Goal: Task Accomplishment & Management: Manage account settings

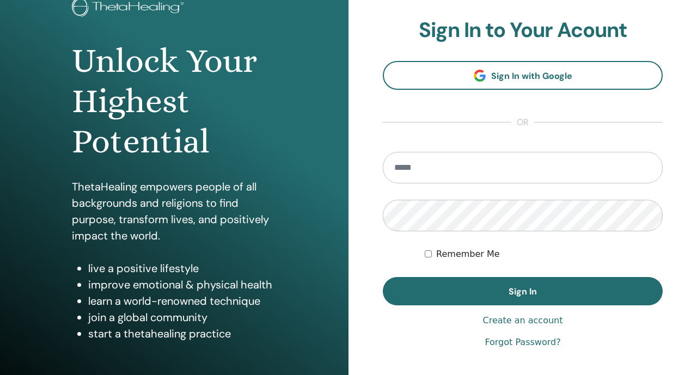
scroll to position [107, 0]
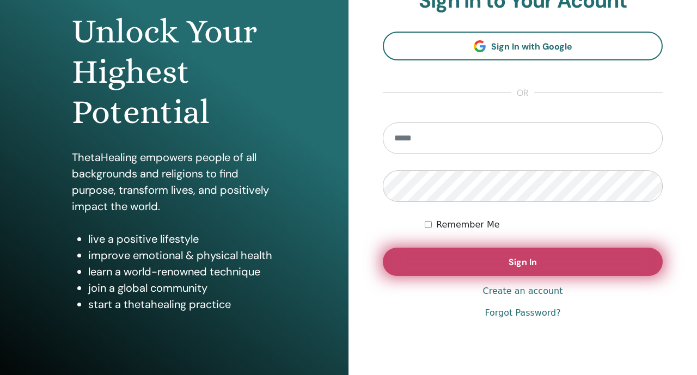
type input "**********"
click at [409, 257] on button "Sign In" at bounding box center [523, 262] width 280 height 28
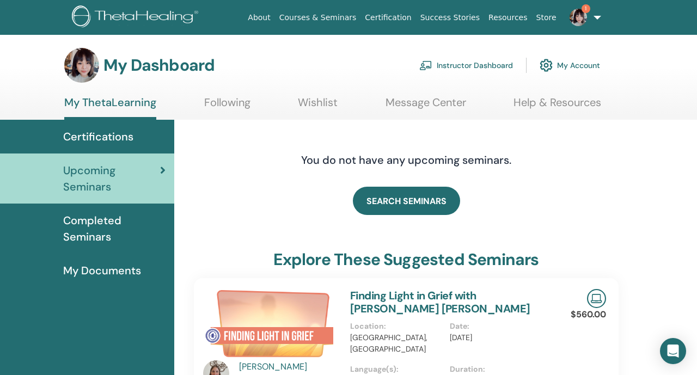
click at [471, 67] on link "Instructor Dashboard" at bounding box center [466, 65] width 94 height 24
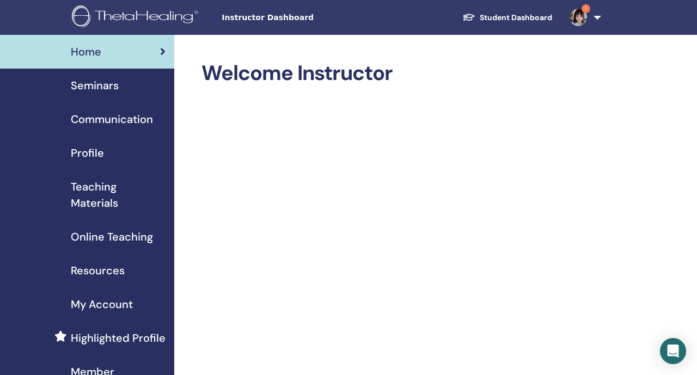
click at [130, 75] on link "Seminars" at bounding box center [87, 86] width 174 height 34
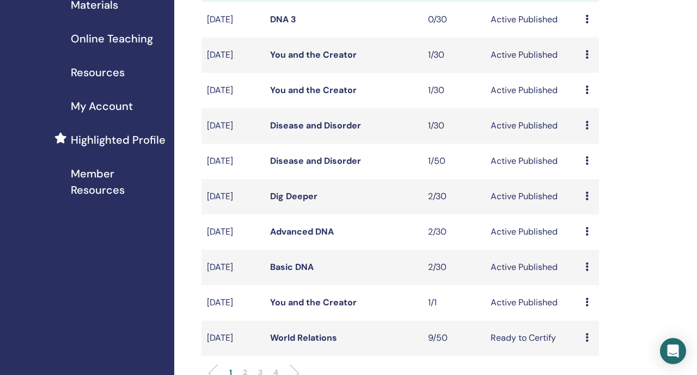
scroll to position [246, 0]
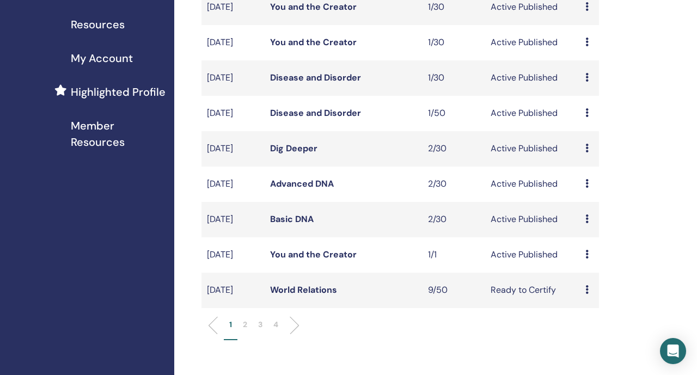
click at [305, 273] on td "You and the Creator" at bounding box center [344, 254] width 158 height 35
click at [305, 260] on link "You and the Creator" at bounding box center [313, 254] width 87 height 11
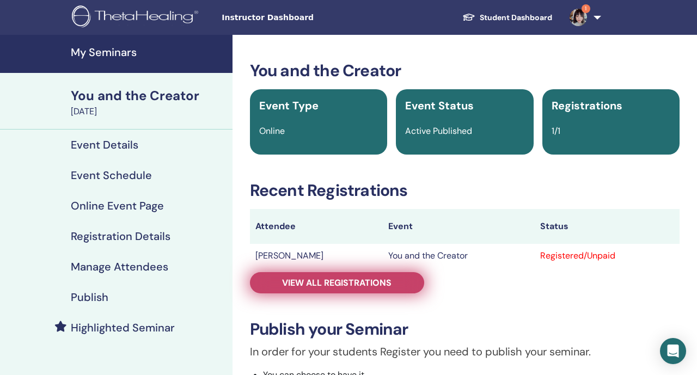
click at [304, 278] on span "View all registrations" at bounding box center [336, 282] width 109 height 11
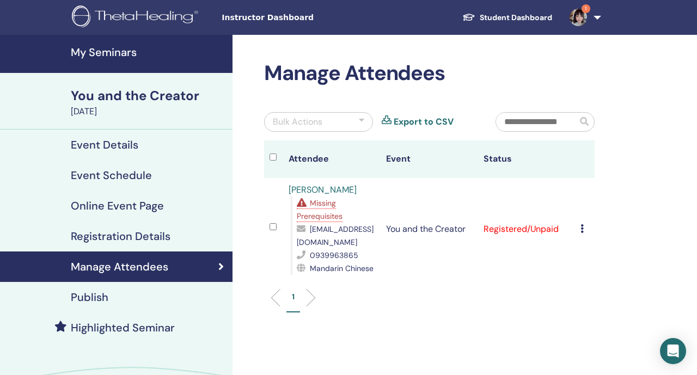
click at [323, 219] on span "Missing Prerequisites" at bounding box center [320, 209] width 46 height 23
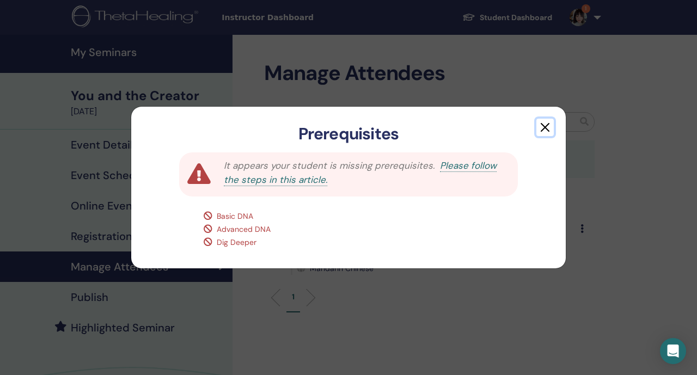
click at [549, 127] on button "button" at bounding box center [544, 127] width 17 height 17
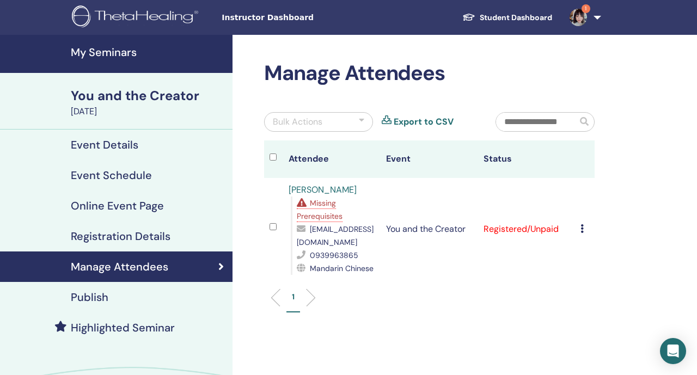
click at [582, 229] on icon at bounding box center [581, 228] width 3 height 9
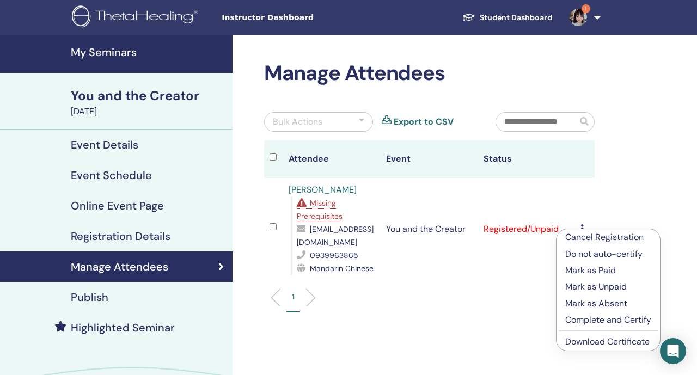
click at [580, 339] on link "Download Certificate" at bounding box center [607, 341] width 84 height 11
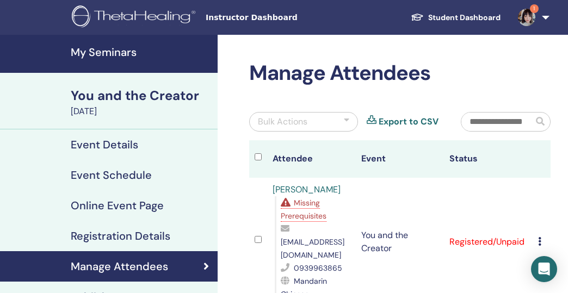
click at [331, 241] on span "kylie122828@gmail.com" at bounding box center [313, 248] width 64 height 23
click at [538, 16] on span "1" at bounding box center [527, 17] width 26 height 9
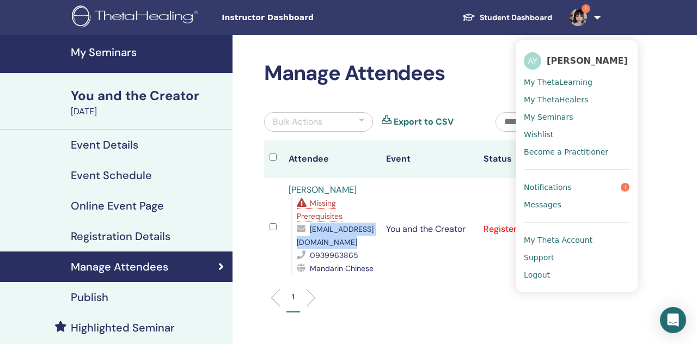
click at [142, 54] on h4 "My Seminars" at bounding box center [148, 52] width 155 height 13
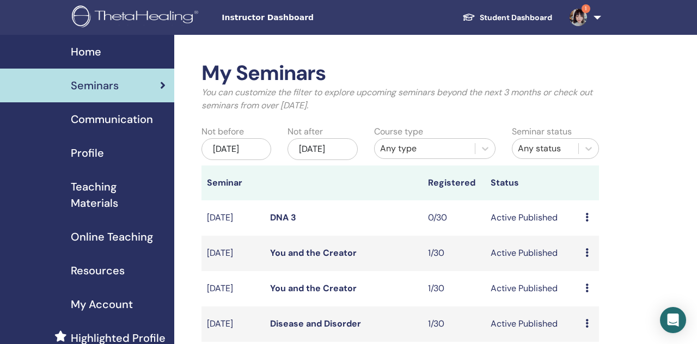
click at [591, 22] on link "1" at bounding box center [583, 17] width 45 height 35
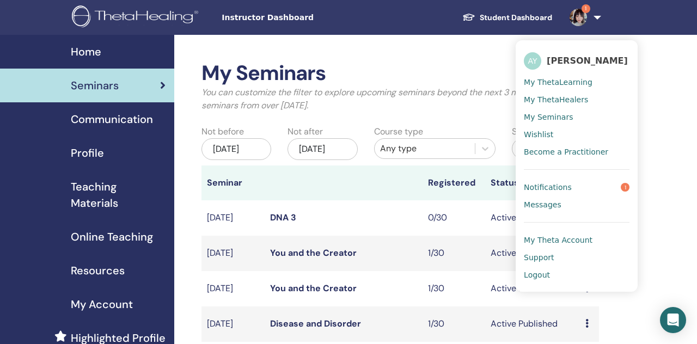
click at [533, 274] on span "Logout" at bounding box center [537, 275] width 26 height 10
